Goal: Find specific page/section: Find specific page/section

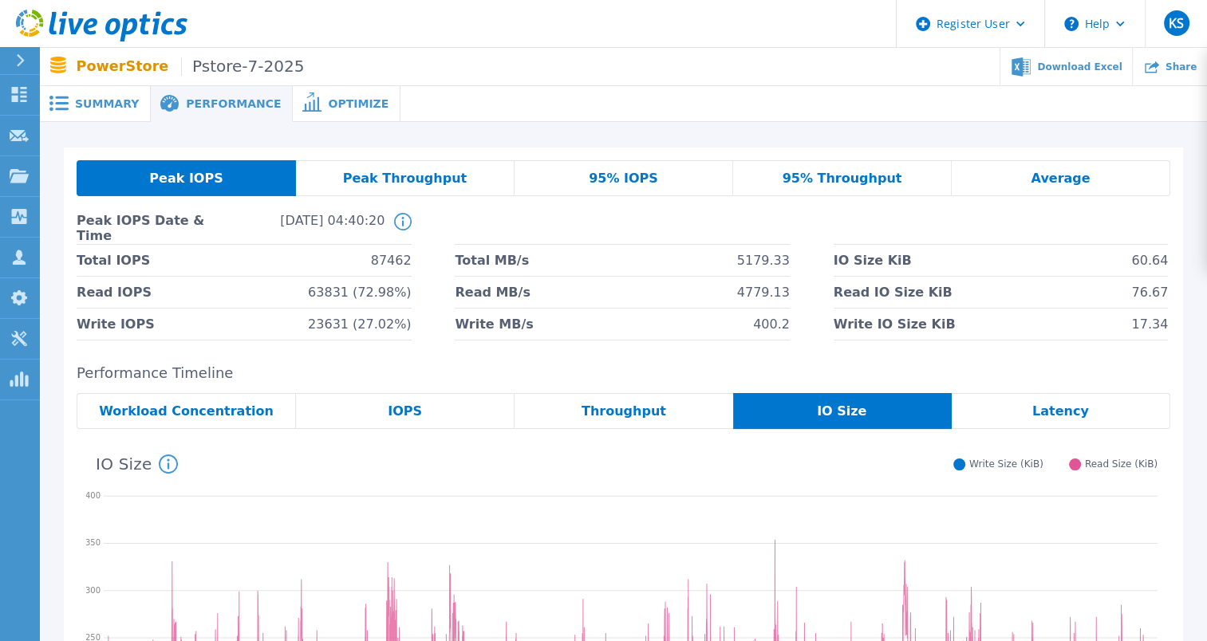
click at [93, 103] on span "Summary" at bounding box center [107, 103] width 64 height 11
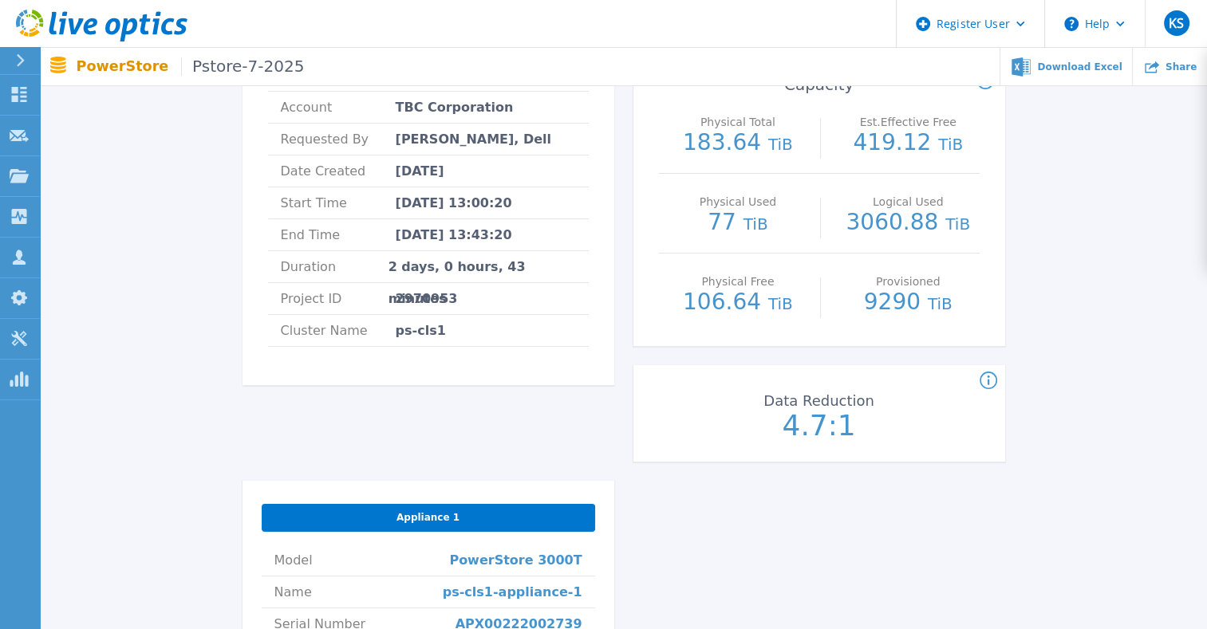
scroll to position [227, 0]
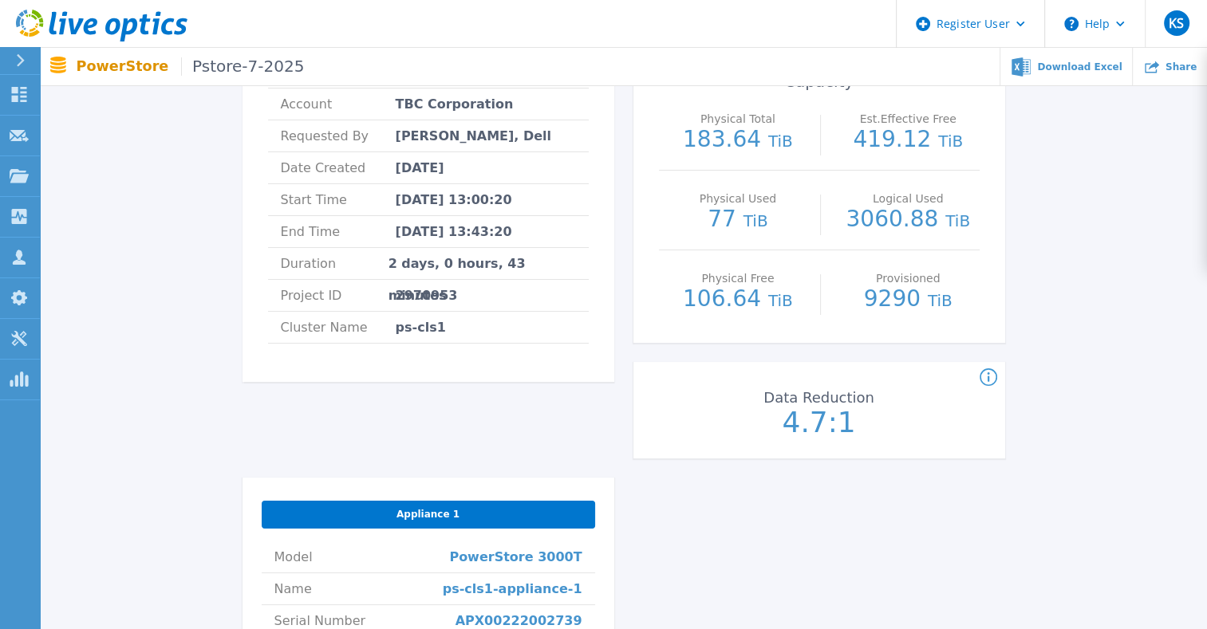
click at [794, 391] on p "Data Reduction" at bounding box center [818, 398] width 171 height 14
